Goal: Check status: Check status

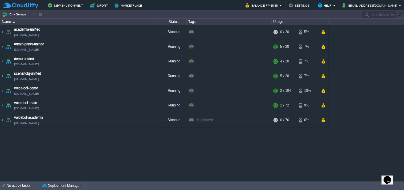
click at [0, 58] on table "academia-unified [DOMAIN_NAME] Stopped + Add to Env Group RAM 0% CPU 0% 0 / 20 …" at bounding box center [164, 76] width 329 height 103
click at [3, 60] on img at bounding box center [2, 61] width 4 height 14
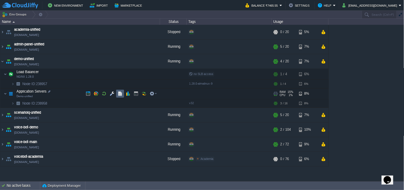
click at [118, 94] on button "button" at bounding box center [120, 93] width 5 height 5
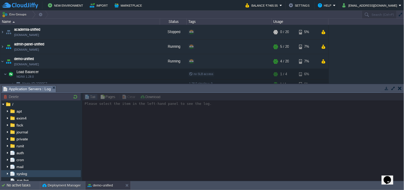
scroll to position [30, 0]
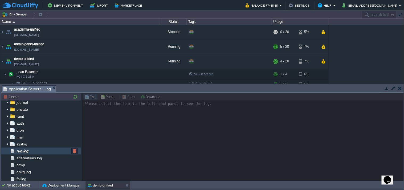
click at [34, 150] on div "run.log" at bounding box center [41, 150] width 80 height 7
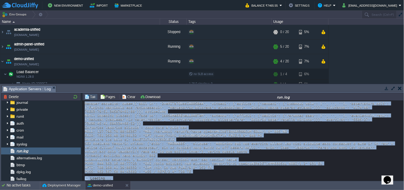
scroll to position [5771, 0]
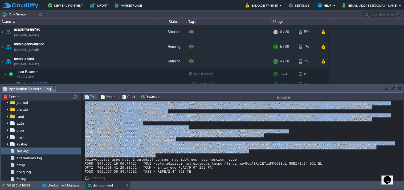
drag, startPoint x: 84, startPoint y: 129, endPoint x: 190, endPoint y: 153, distance: 108.8
click at [190, 153] on div "Loading..." at bounding box center [244, 141] width 322 height 80
copy div "Fetching summary for user_id: 6qeZOOj2HEcjKI632HyJ Summary response: data=[{'us…"
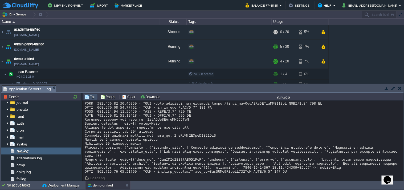
scroll to position [5829, 0]
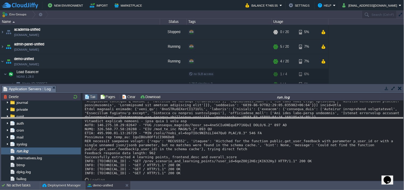
drag, startPoint x: 130, startPoint y: 88, endPoint x: 140, endPoint y: 123, distance: 36.3
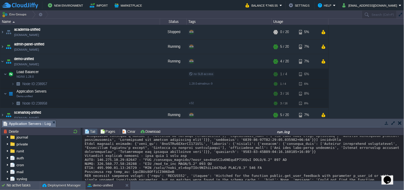
click at [384, 122] on td at bounding box center [387, 123] width 7 height 6
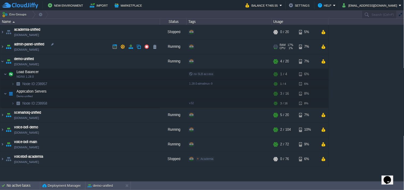
click at [39, 50] on link "[DOMAIN_NAME]" at bounding box center [26, 49] width 25 height 5
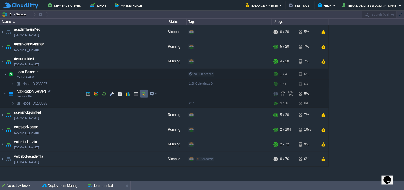
click at [142, 94] on button "button" at bounding box center [144, 93] width 5 height 5
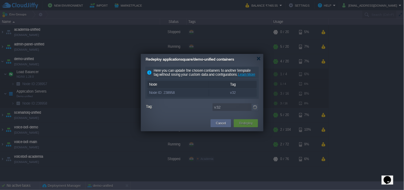
click at [255, 111] on img at bounding box center [255, 107] width 7 height 8
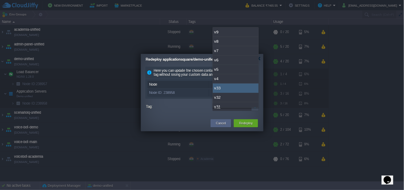
click at [228, 86] on div "v33" at bounding box center [236, 87] width 46 height 9
type input "v33"
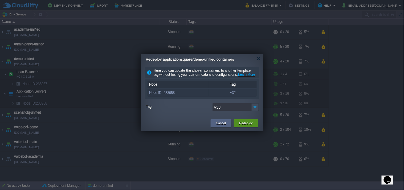
click at [247, 127] on div "Redeploy" at bounding box center [246, 123] width 16 height 8
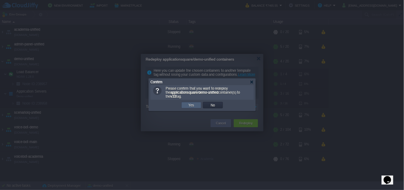
click at [198, 107] on td "Yes" at bounding box center [192, 105] width 20 height 6
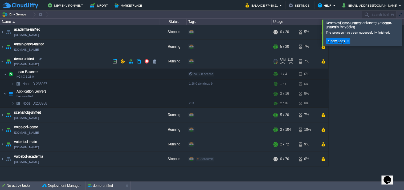
click at [39, 62] on link "[DOMAIN_NAME]" at bounding box center [26, 64] width 25 height 5
click at [217, 189] on td "No active tasks Deployment Manager demo-unified" at bounding box center [202, 185] width 405 height 9
